Goal: Task Accomplishment & Management: Use online tool/utility

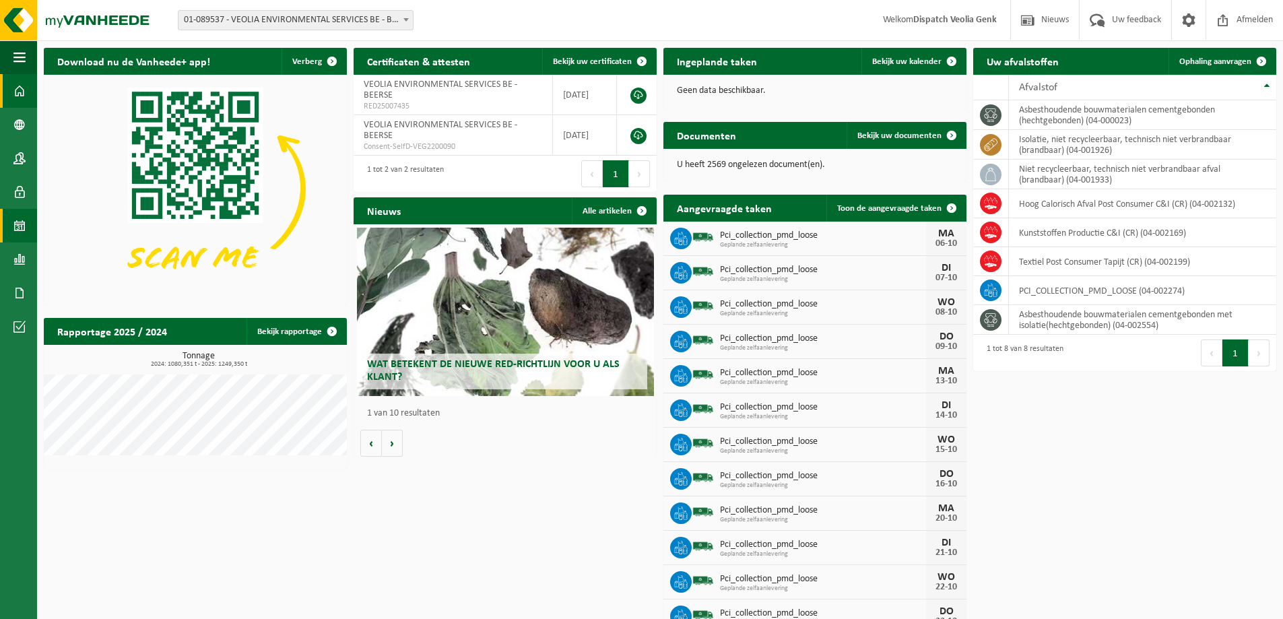
click at [19, 225] on span at bounding box center [19, 226] width 12 height 34
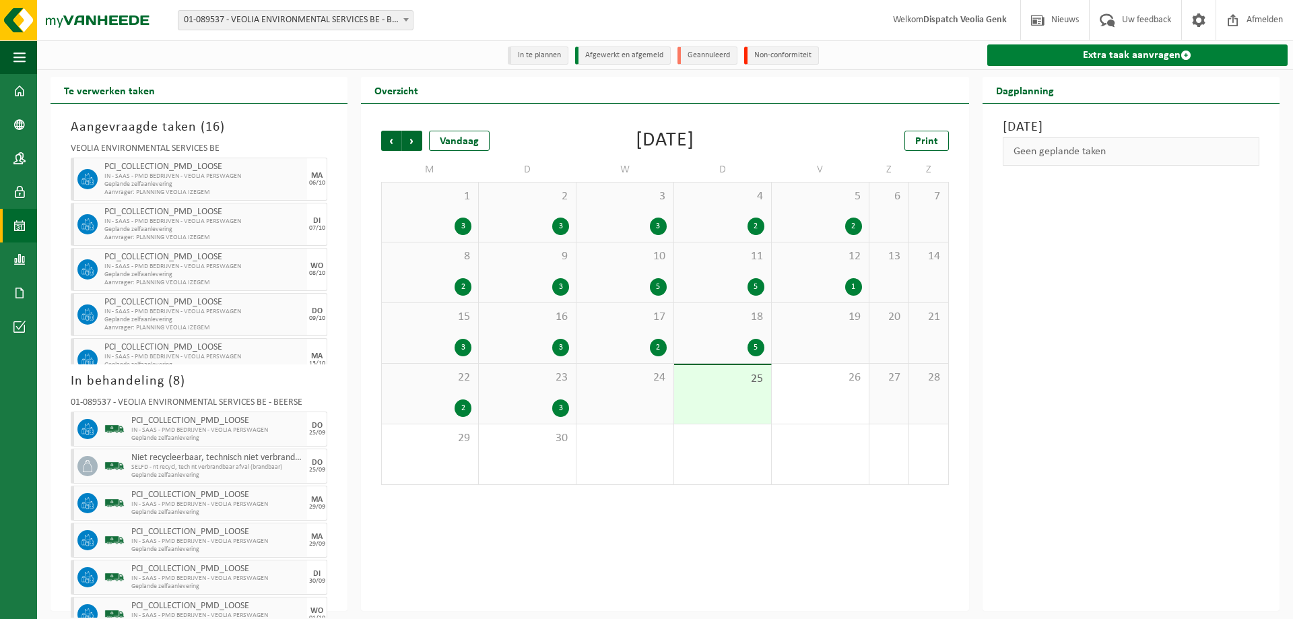
click at [1113, 54] on link "Extra taak aanvragen" at bounding box center [1137, 55] width 300 height 22
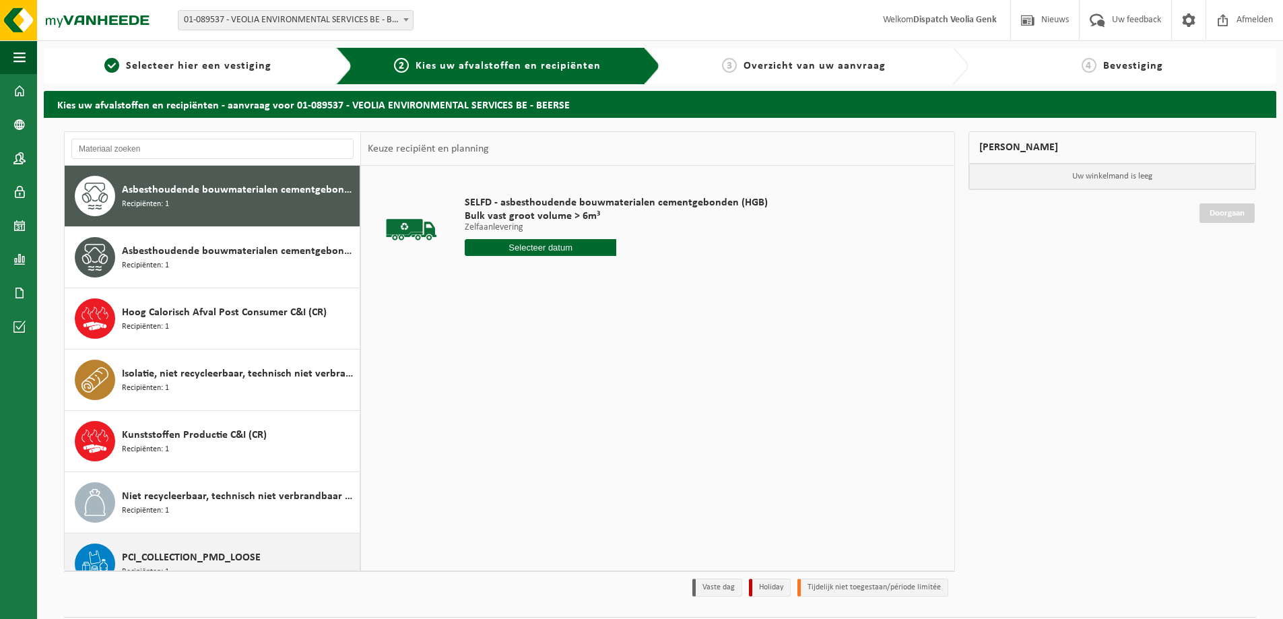
click at [200, 545] on div "PCI_COLLECTION_PMD_LOOSE Recipiënten: 1" at bounding box center [239, 563] width 234 height 40
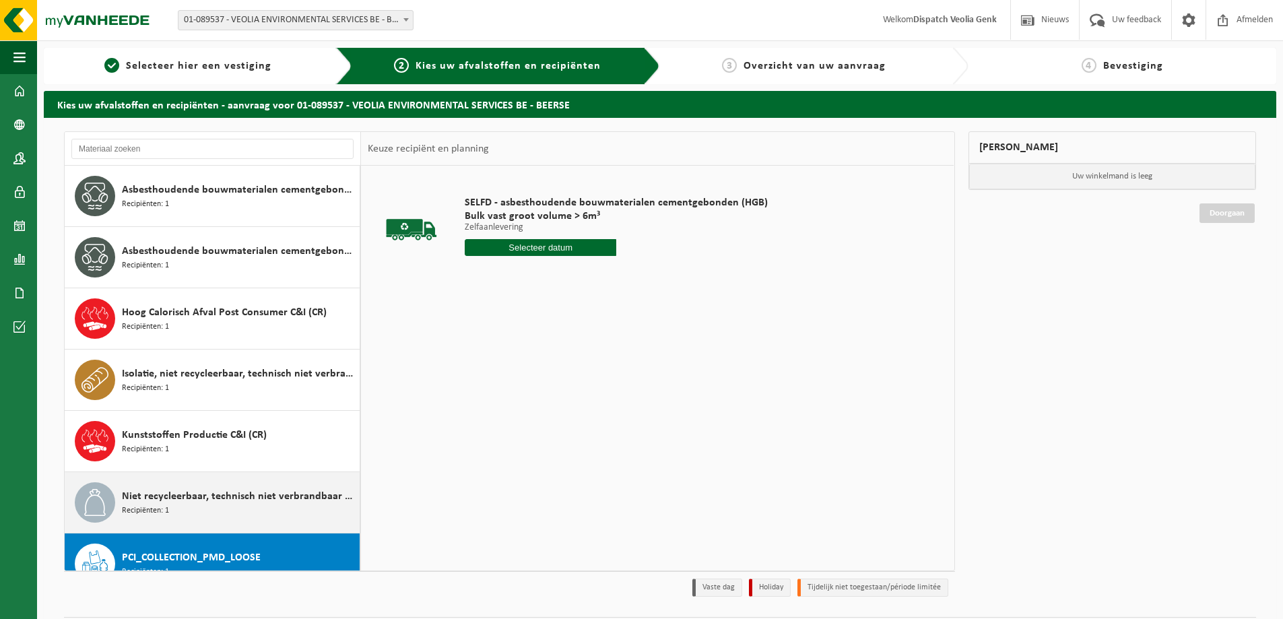
scroll to position [85, 0]
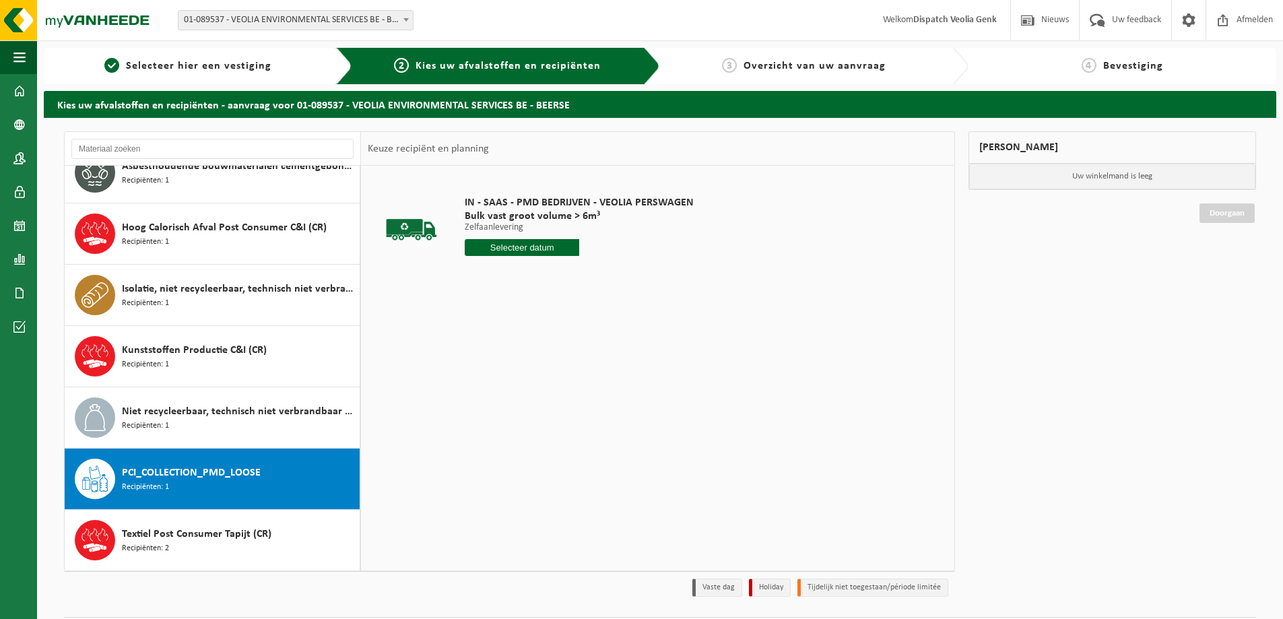
click at [508, 248] on input "text" at bounding box center [522, 247] width 114 height 17
click at [566, 389] on div "26" at bounding box center [572, 389] width 24 height 22
type input "Van 2025-09-26"
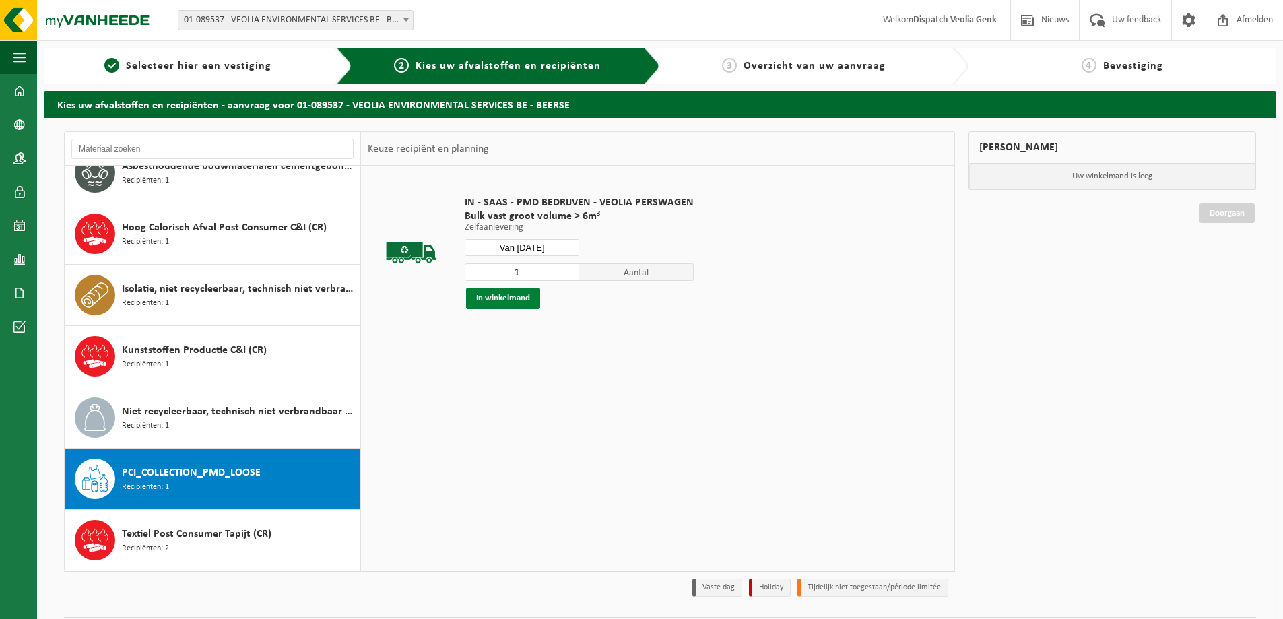
click at [521, 303] on button "In winkelmand" at bounding box center [503, 299] width 74 height 22
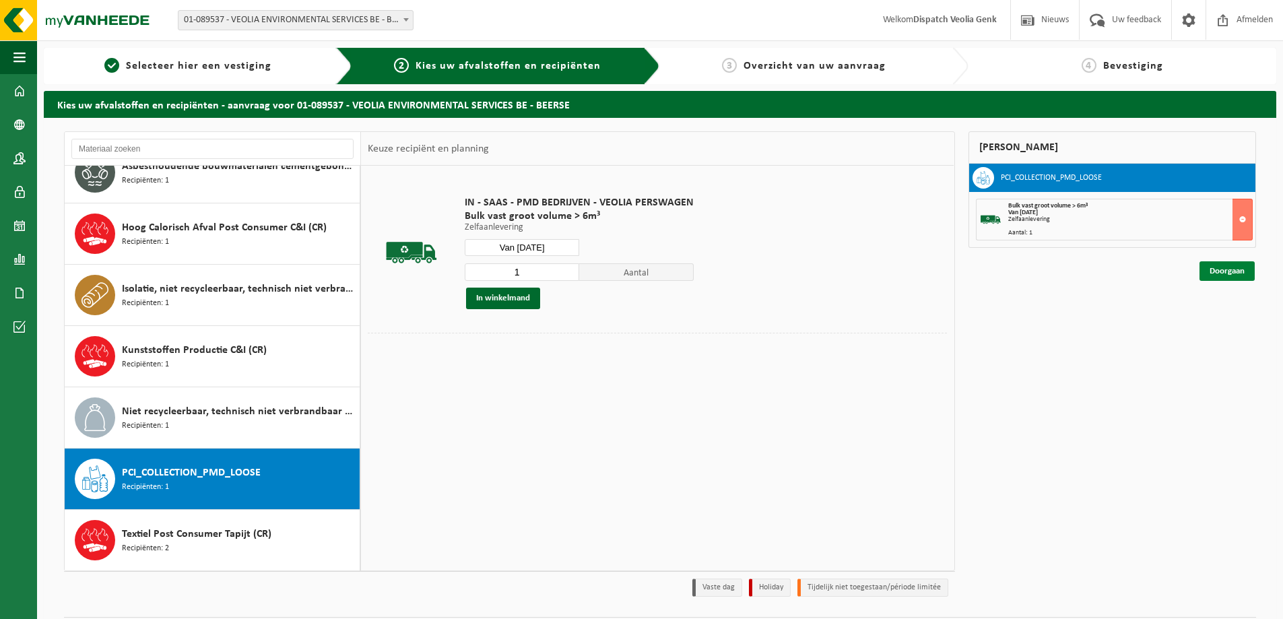
click at [1216, 268] on link "Doorgaan" at bounding box center [1226, 271] width 55 height 20
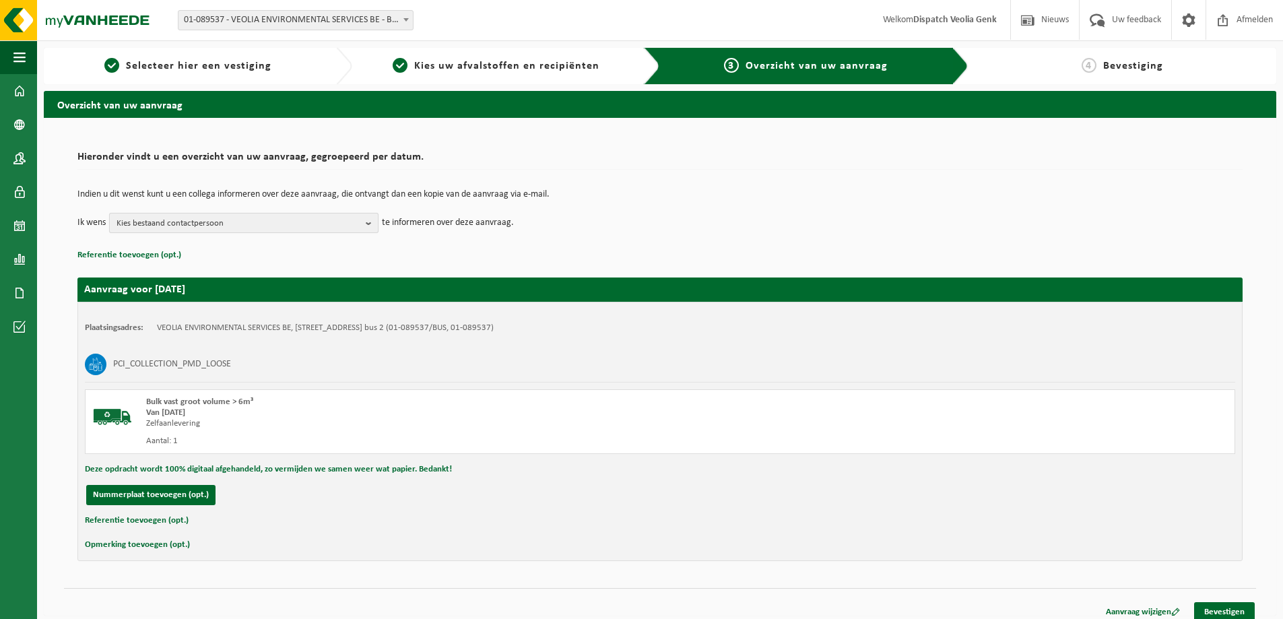
click at [274, 214] on span "Kies bestaand contactpersoon" at bounding box center [239, 223] width 244 height 20
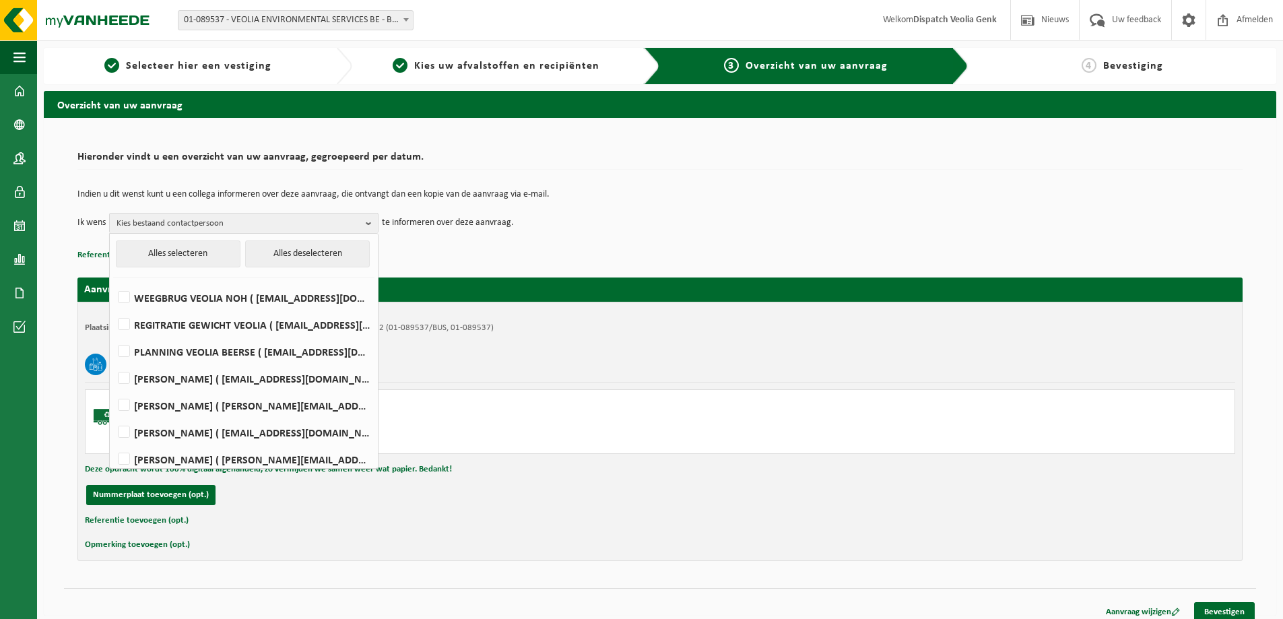
scroll to position [438, 0]
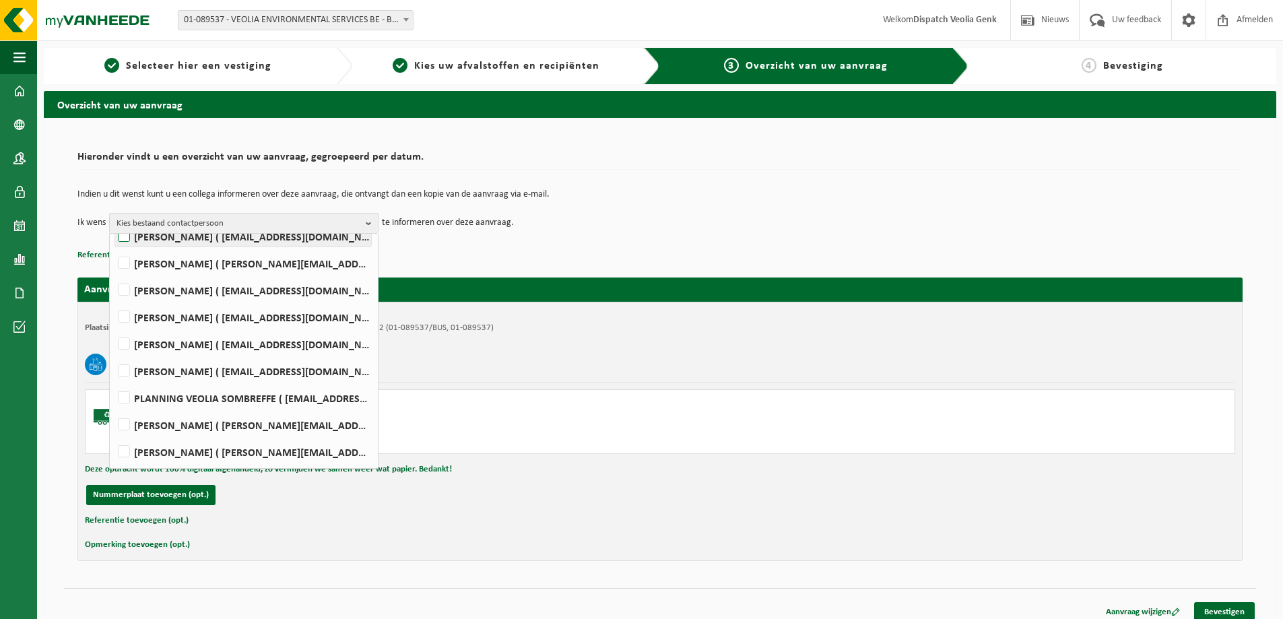
click at [246, 238] on label "Ilse Tielen ( be.ves.uc.belgium.all@veolia.com )" at bounding box center [243, 236] width 256 height 20
click at [113, 220] on input "Ilse Tielen ( be.ves.uc.belgium.all@veolia.com )" at bounding box center [112, 219] width 1 height 1
checkbox input "true"
click at [607, 312] on div "Plaatsingsadres: VEOLIA ENVIRONMENTAL SERVICES BE, 2340 BEERSE, STEENBAKKERSDAM…" at bounding box center [659, 431] width 1165 height 259
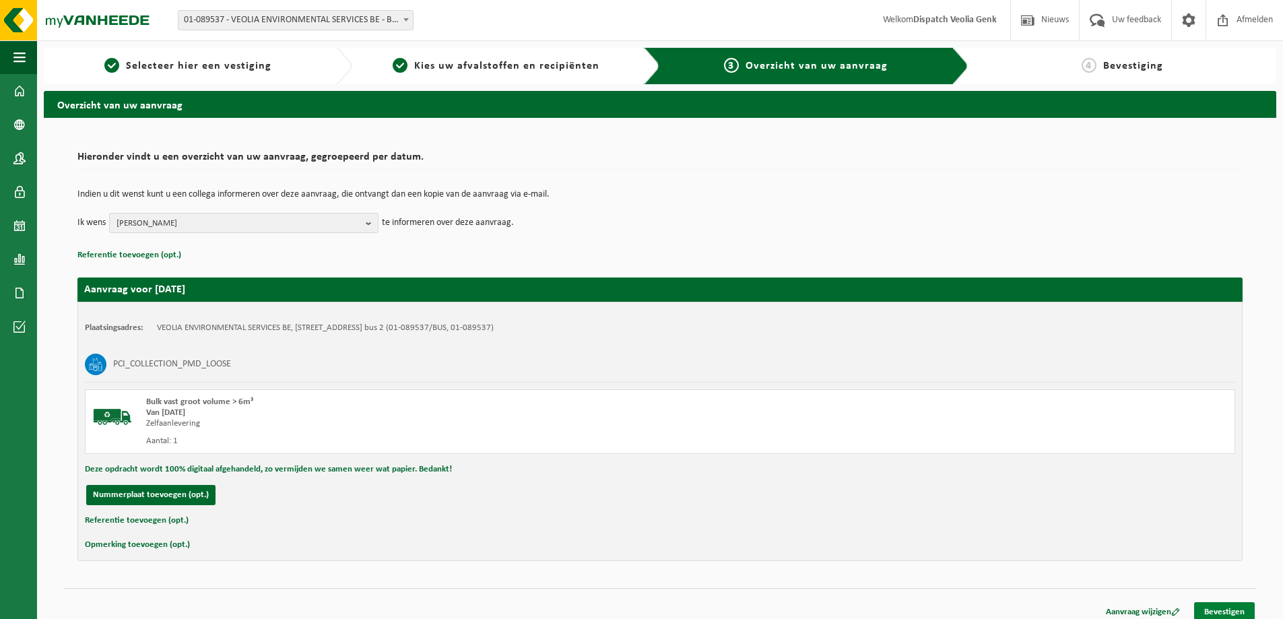
click at [1210, 614] on link "Bevestigen" at bounding box center [1224, 612] width 61 height 20
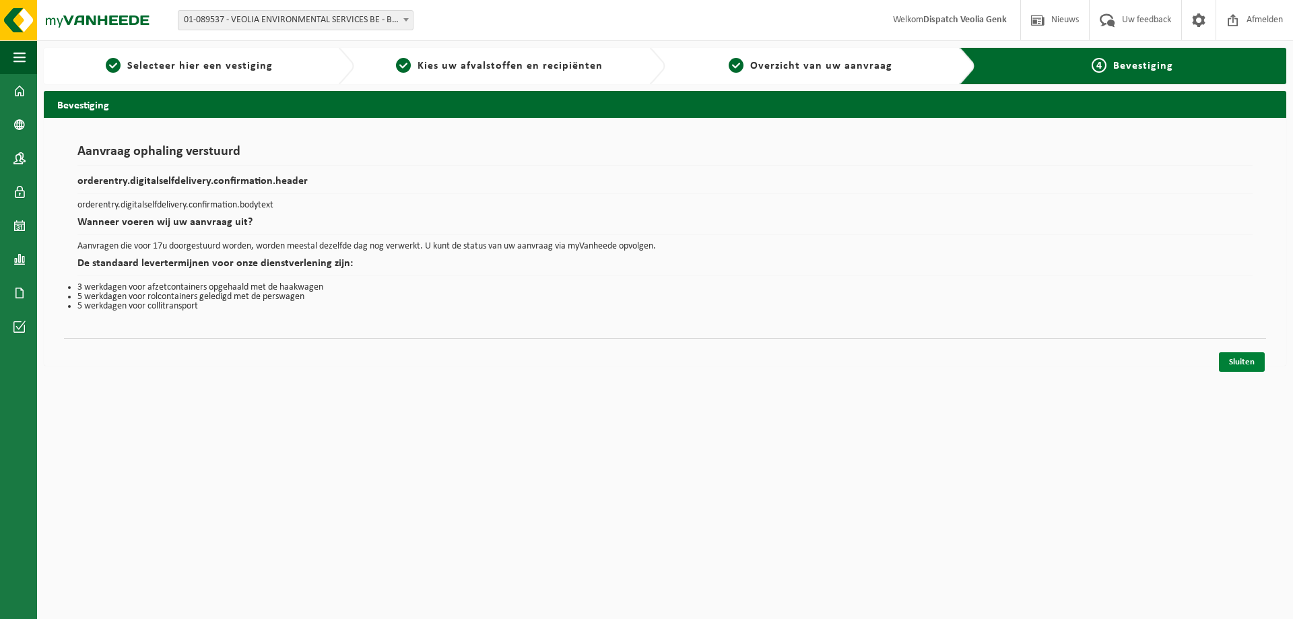
click at [1235, 366] on link "Sluiten" at bounding box center [1242, 362] width 46 height 20
